Goal: Information Seeking & Learning: Learn about a topic

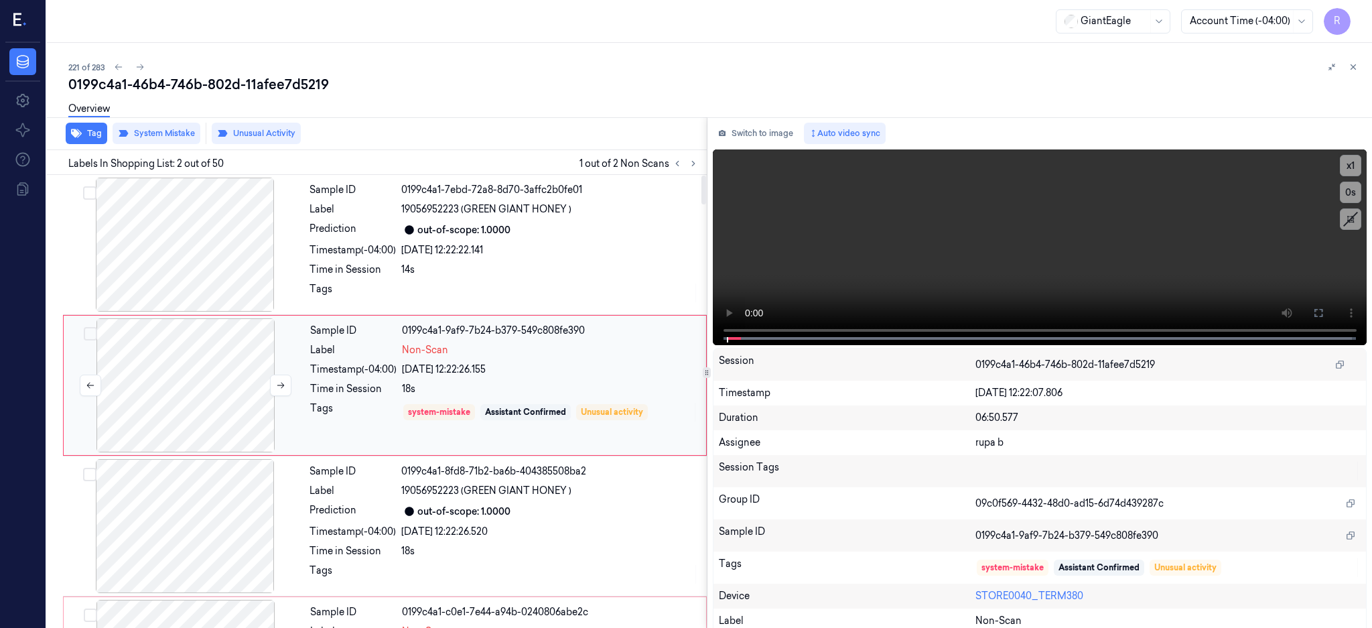
click at [220, 385] on div at bounding box center [185, 385] width 238 height 134
click at [186, 376] on div at bounding box center [185, 385] width 238 height 134
click at [1324, 316] on icon at bounding box center [1318, 312] width 11 height 11
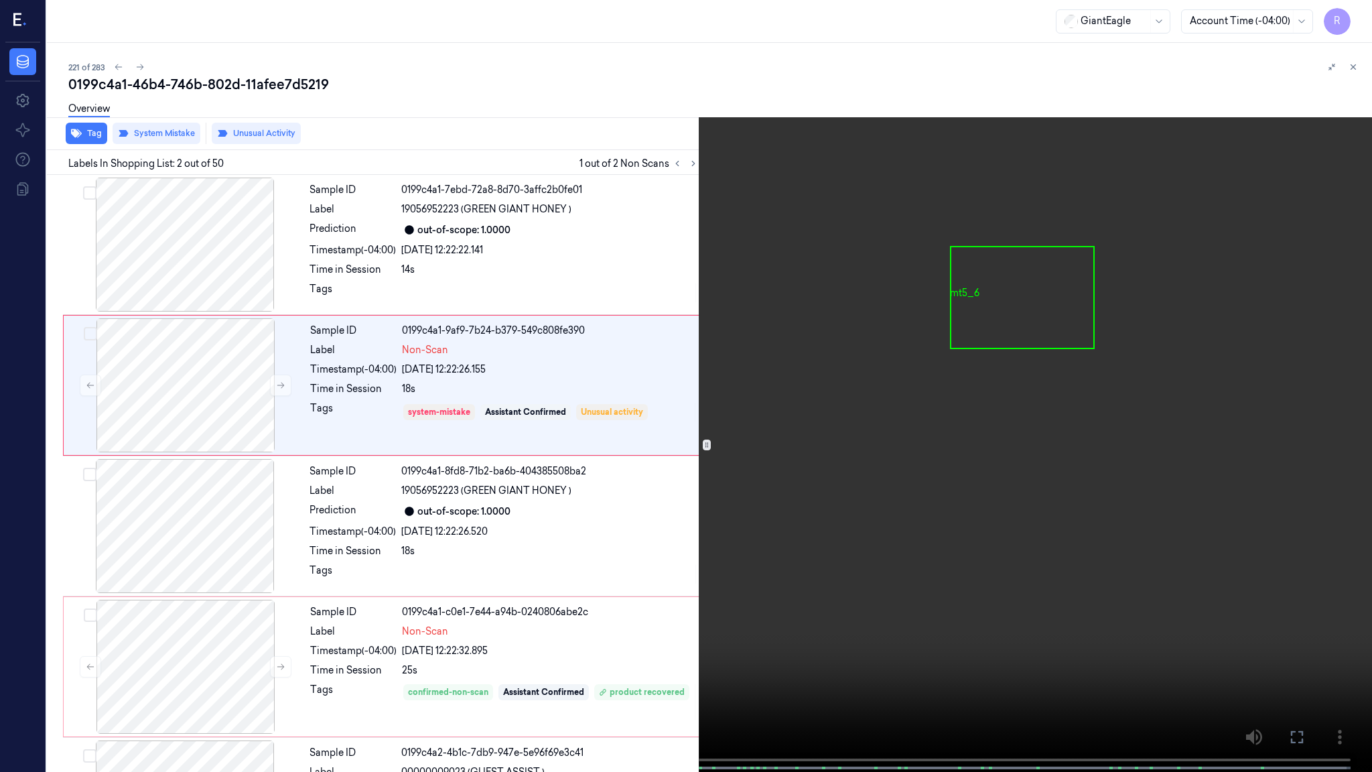
click at [890, 417] on video at bounding box center [686, 387] width 1372 height 774
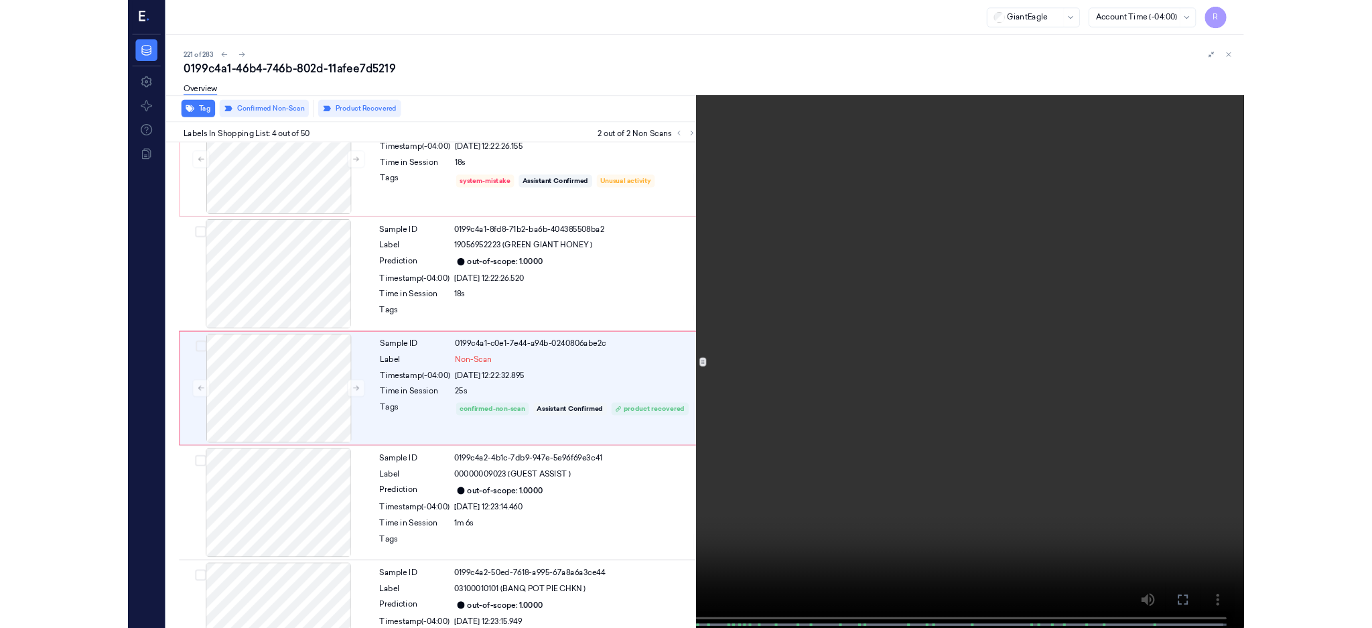
scroll to position [193, 0]
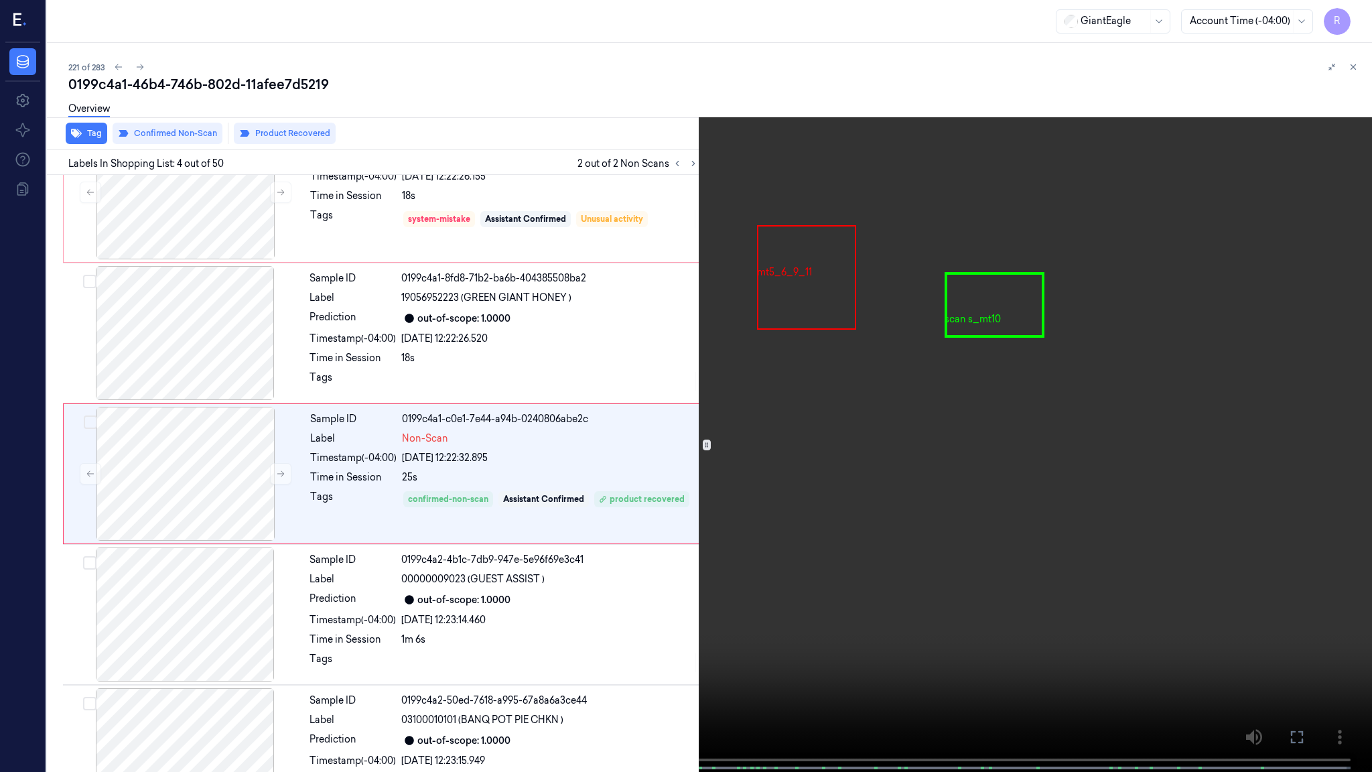
click at [490, 627] on video at bounding box center [686, 387] width 1372 height 774
click at [493, 627] on video at bounding box center [686, 387] width 1372 height 774
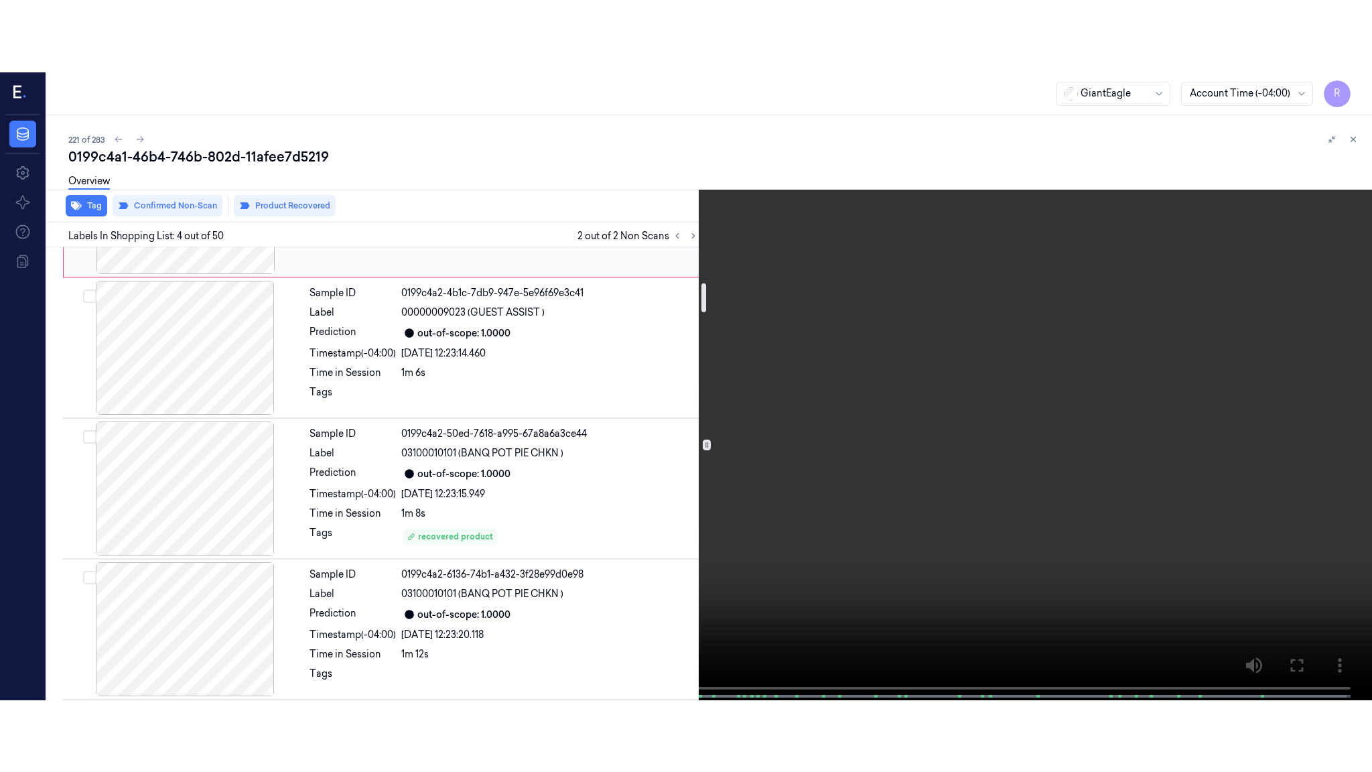
scroll to position [550, 0]
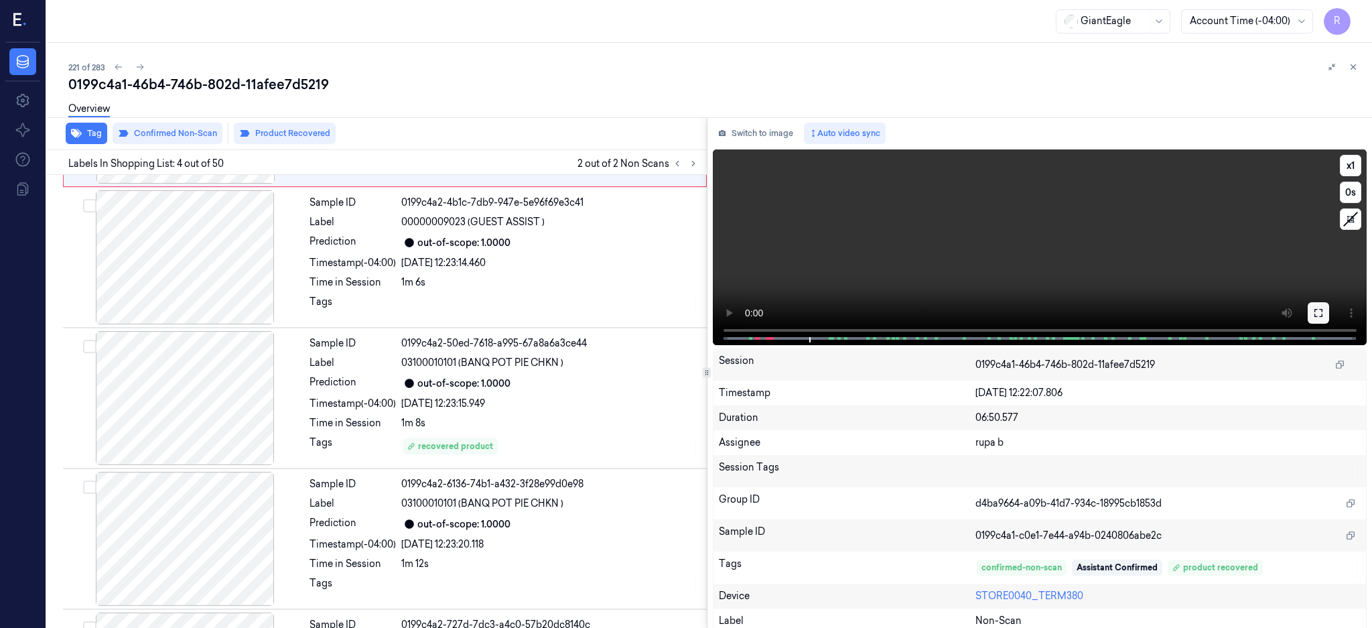
click at [1322, 310] on icon at bounding box center [1318, 313] width 8 height 8
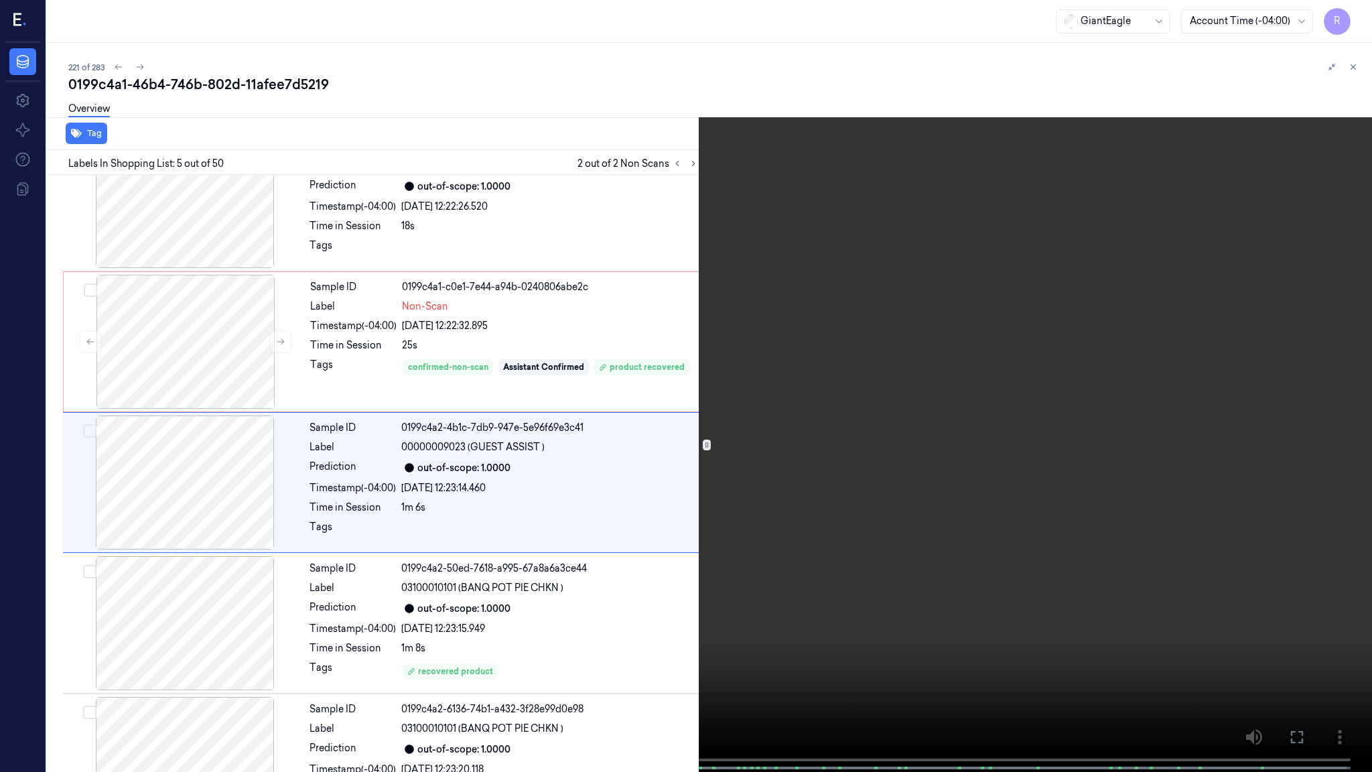
scroll to position [334, 0]
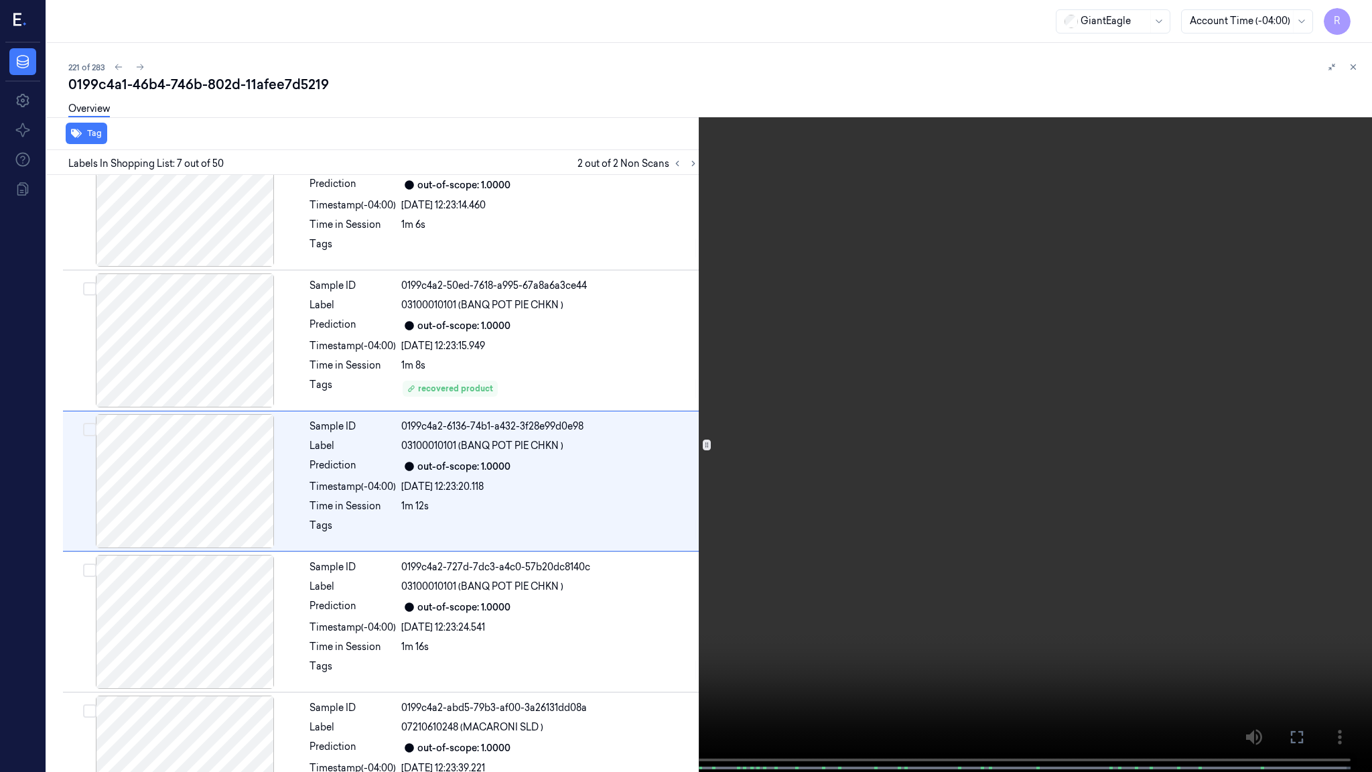
click at [590, 520] on video at bounding box center [686, 387] width 1372 height 774
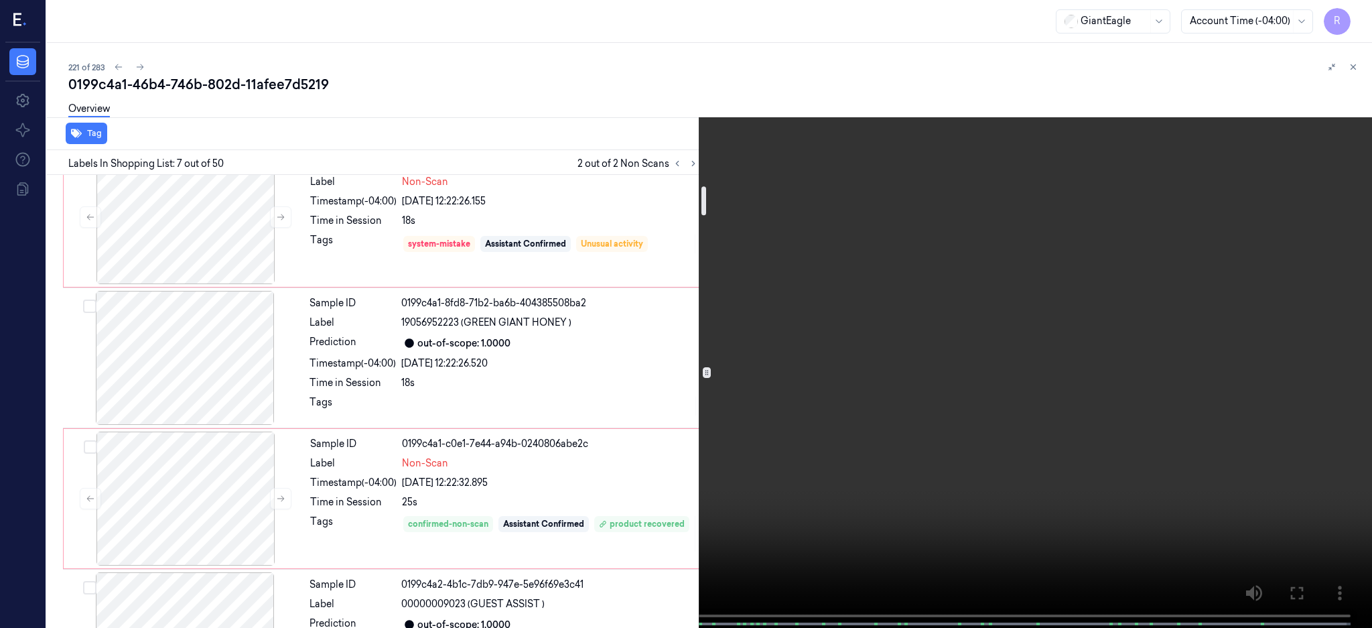
scroll to position [0, 0]
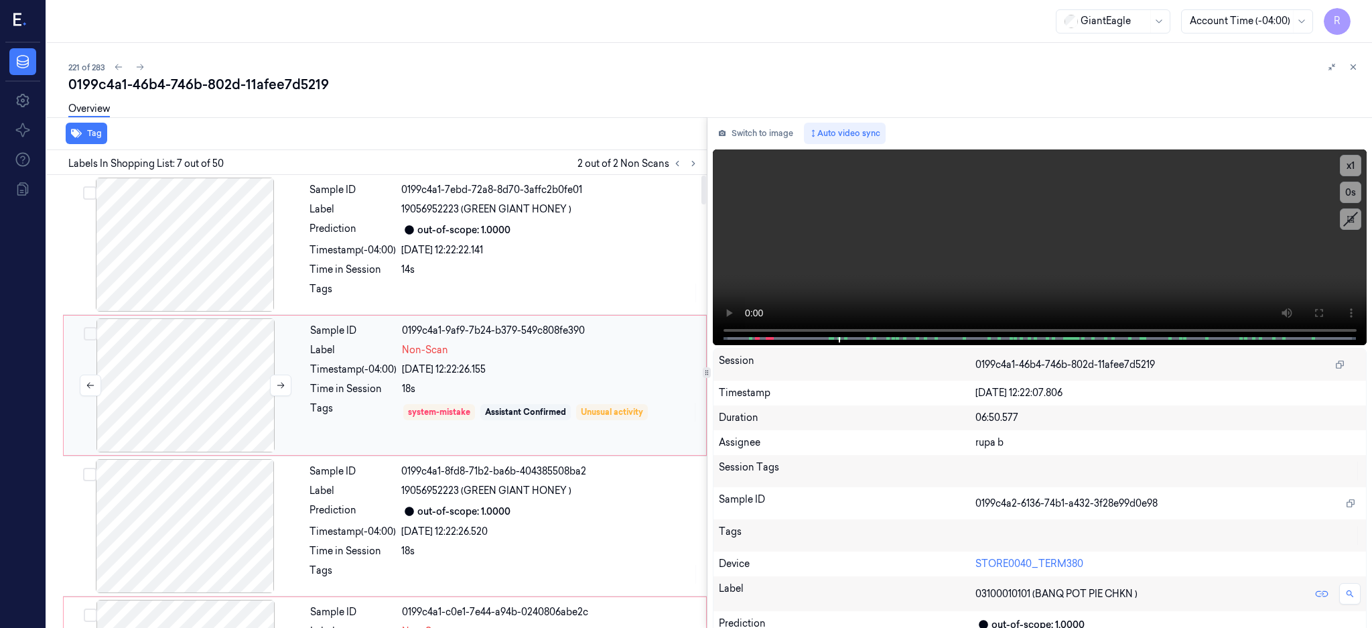
click at [181, 392] on div at bounding box center [185, 385] width 238 height 134
